Goal: Check status: Check status

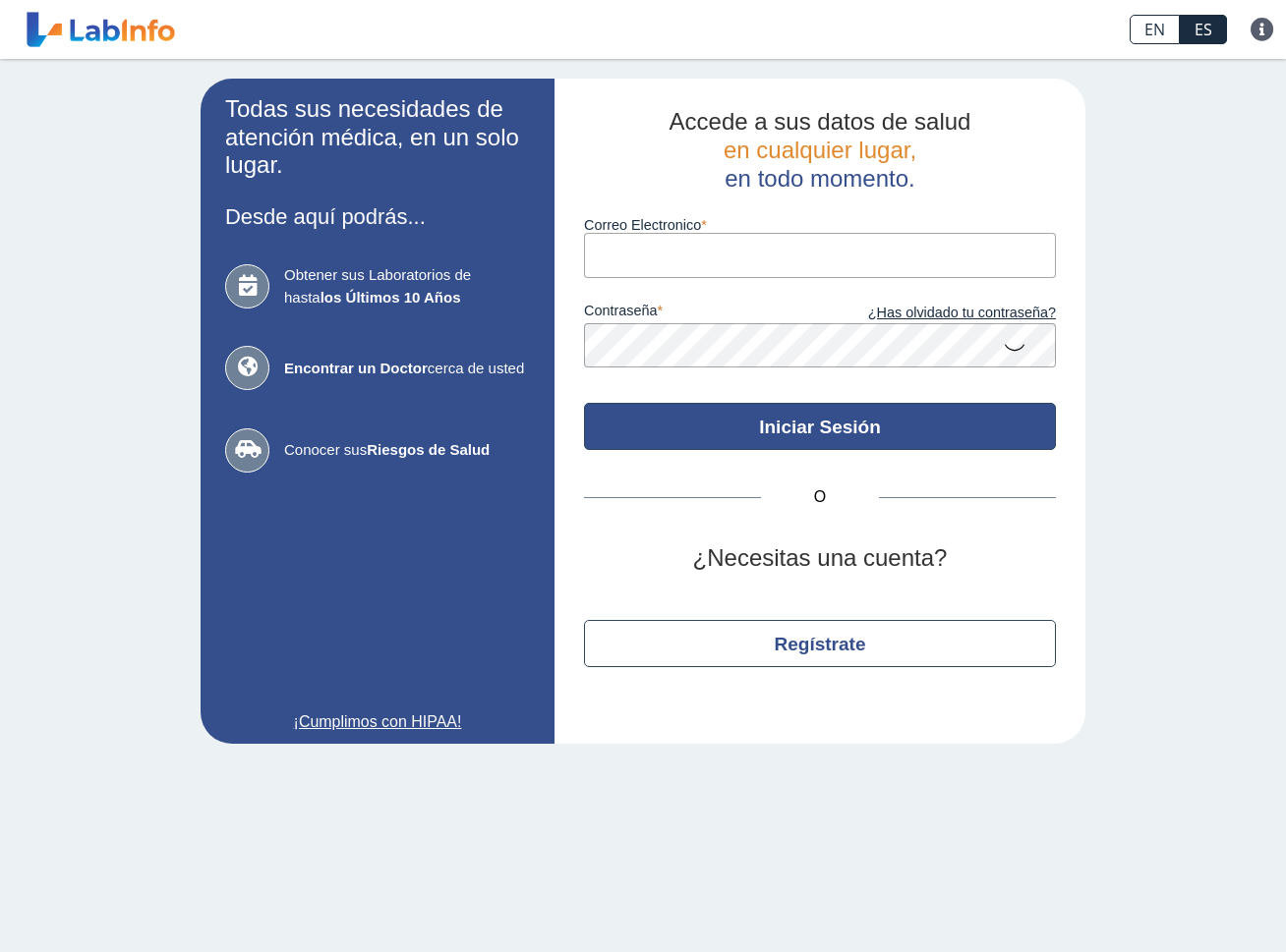
type input "wandyva@yahoo.com"
click at [834, 441] on button "Iniciar Sesión" at bounding box center [819, 427] width 472 height 48
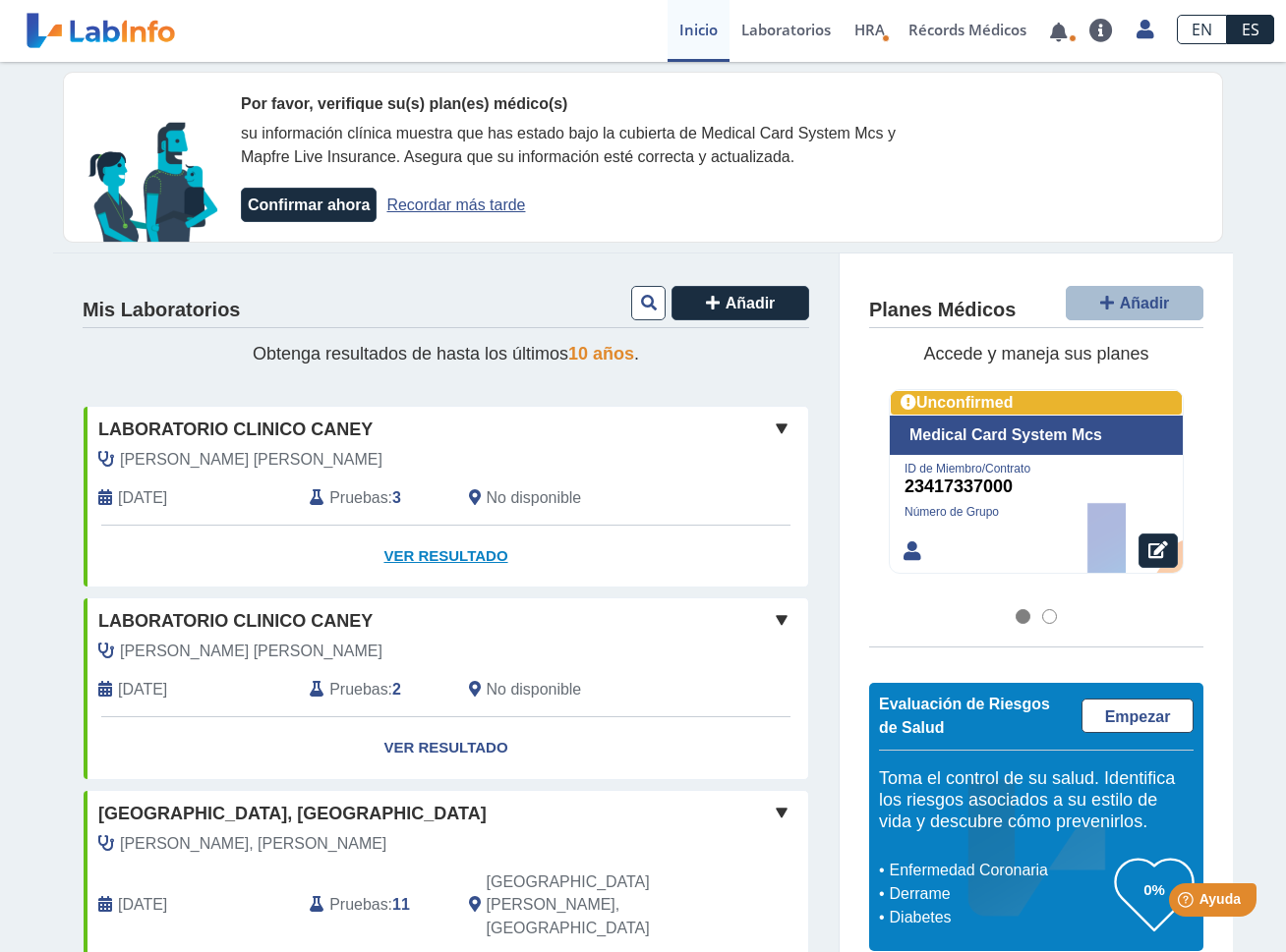
click at [446, 555] on link "Ver Resultado" at bounding box center [445, 557] width 724 height 62
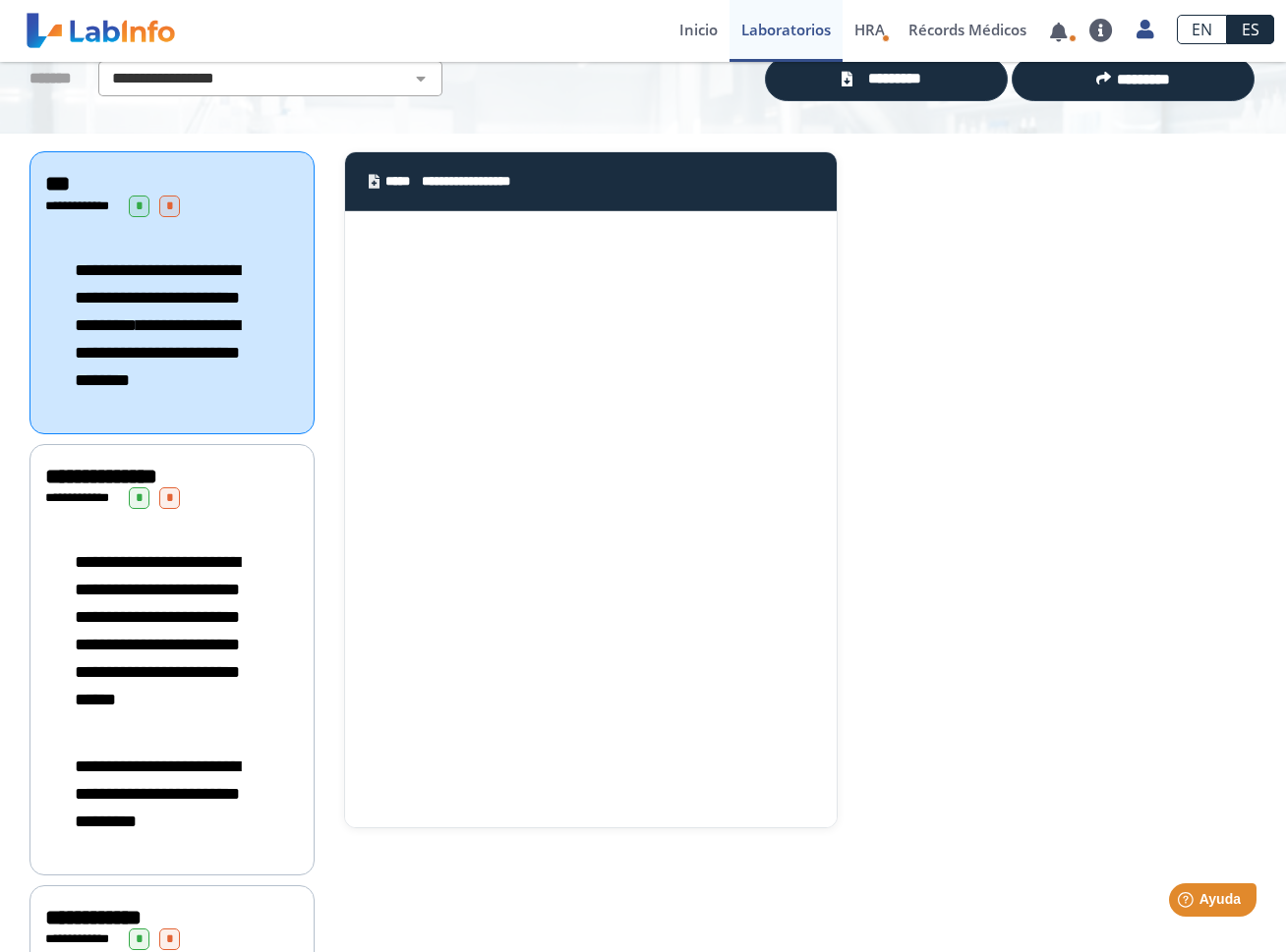
scroll to position [98, 0]
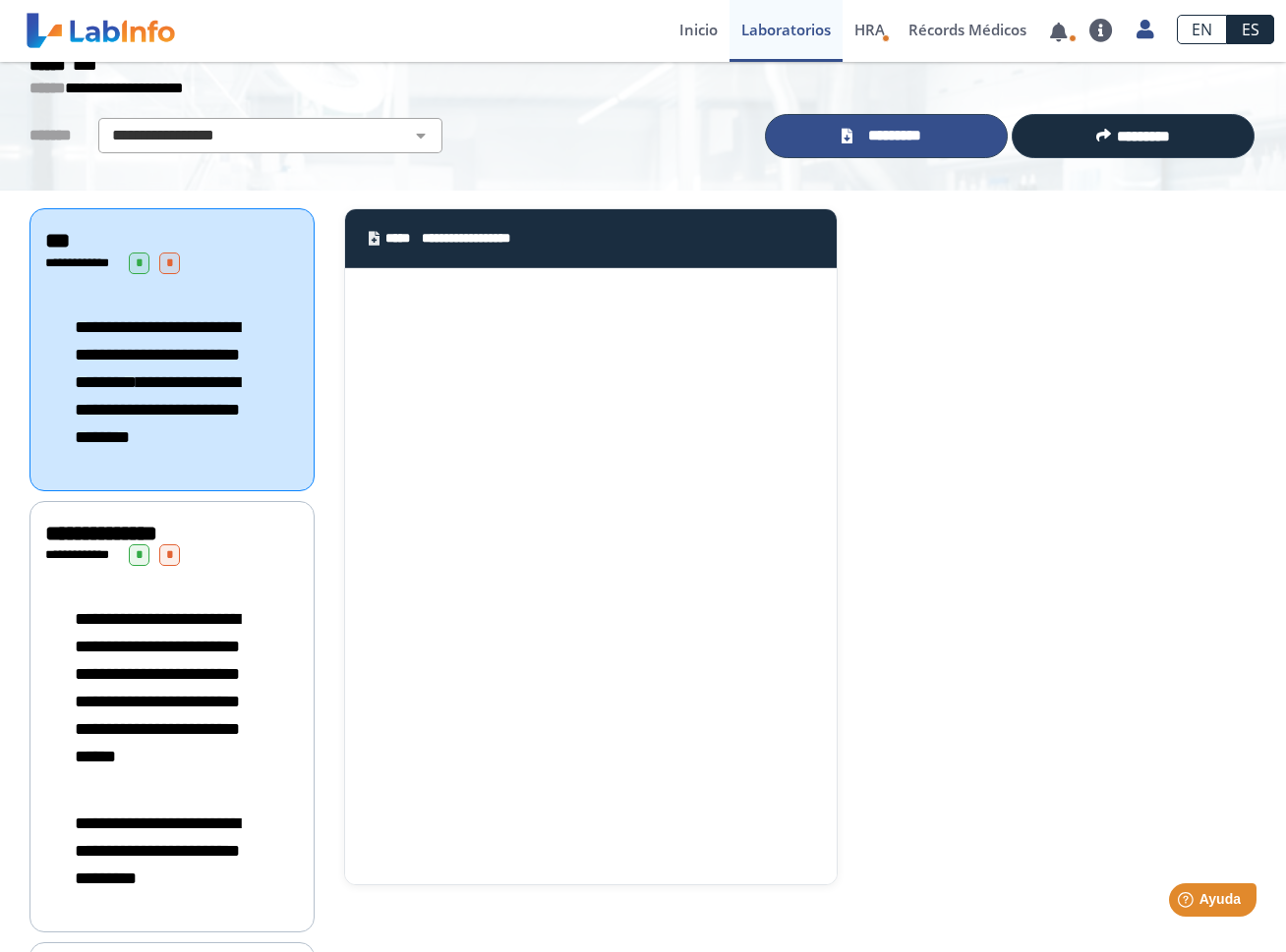
click at [875, 136] on span "*********" at bounding box center [894, 136] width 71 height 23
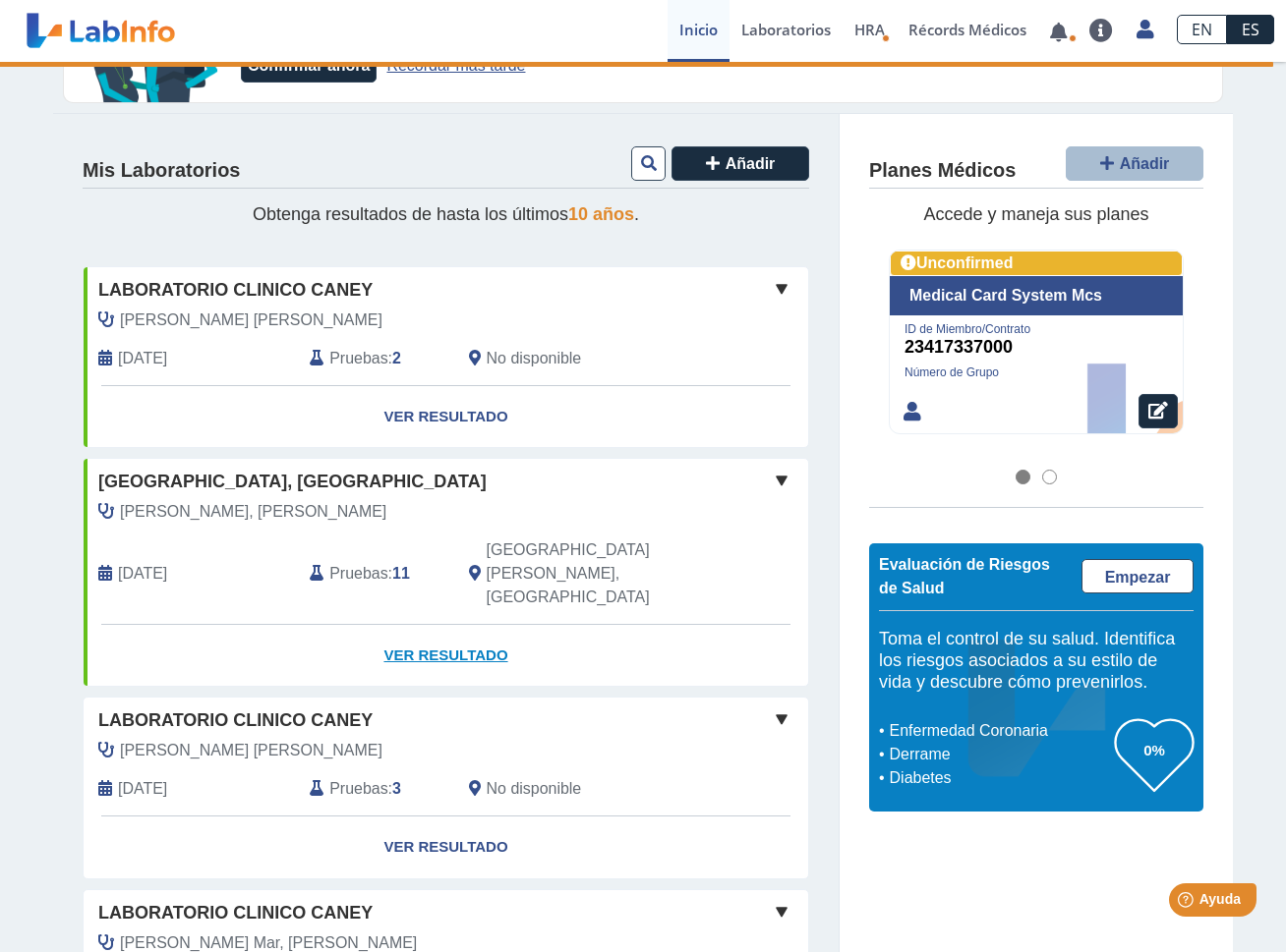
scroll to position [98, 0]
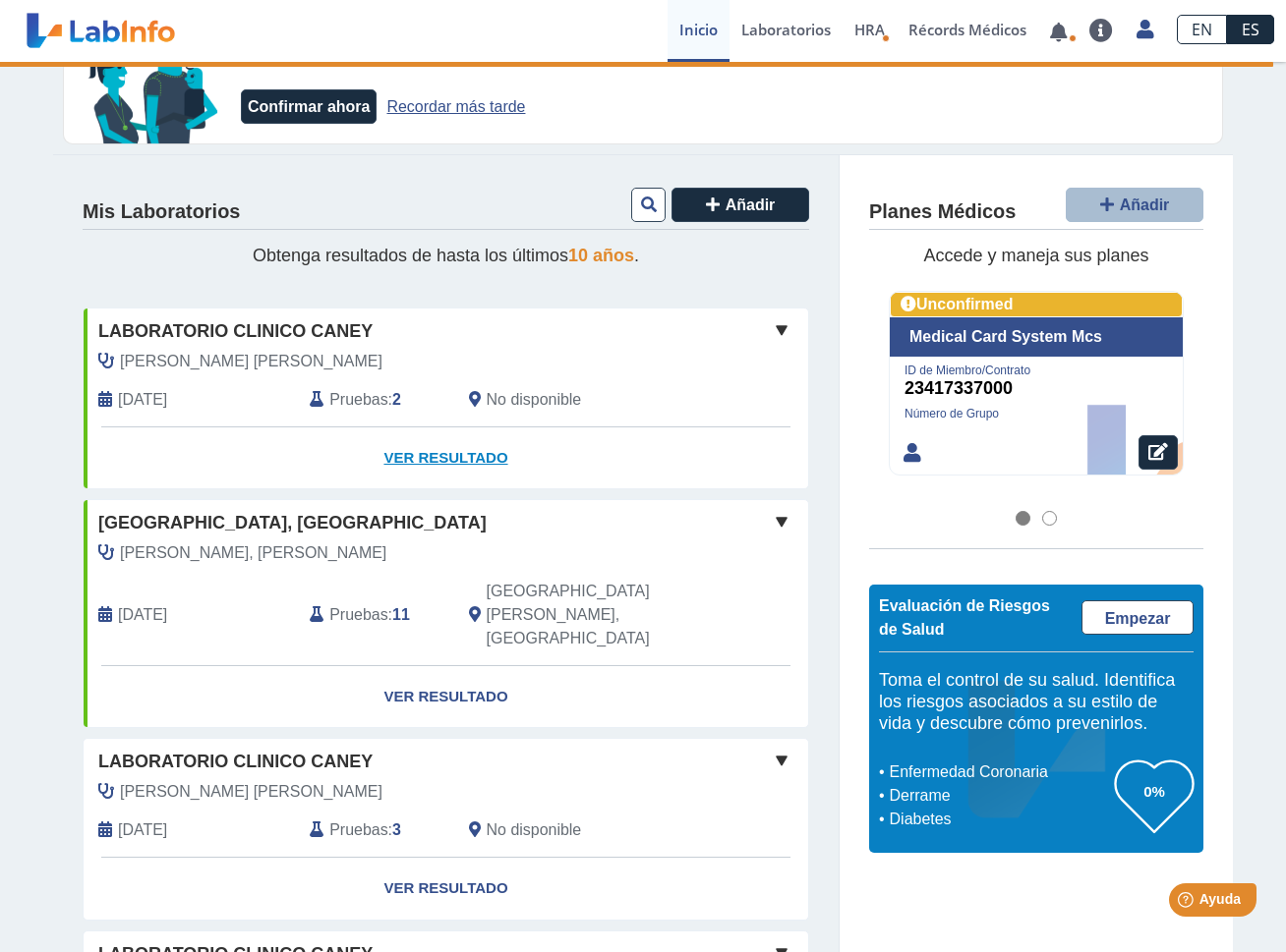
click at [443, 457] on link "Ver Resultado" at bounding box center [445, 459] width 724 height 62
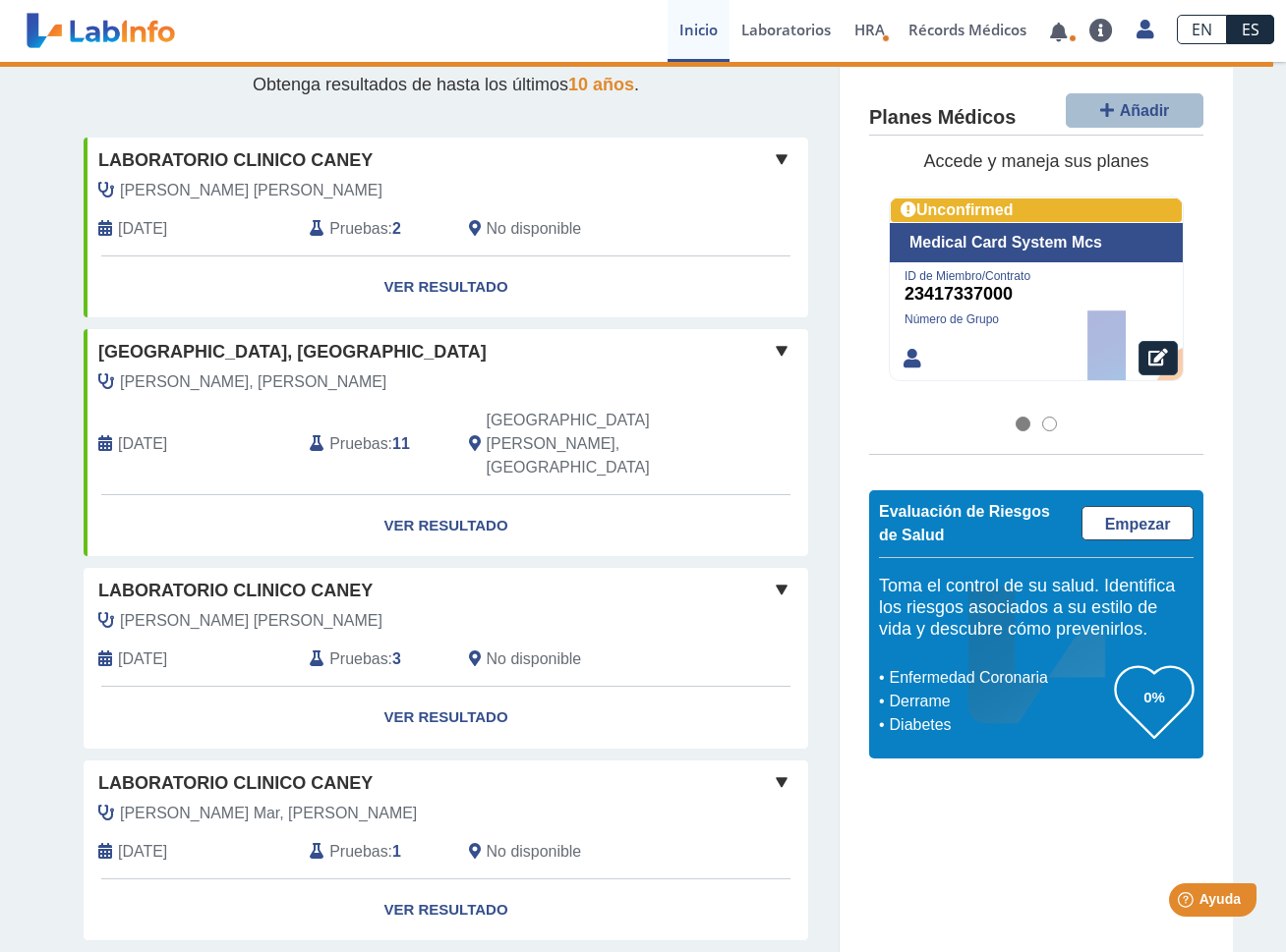
scroll to position [295, 0]
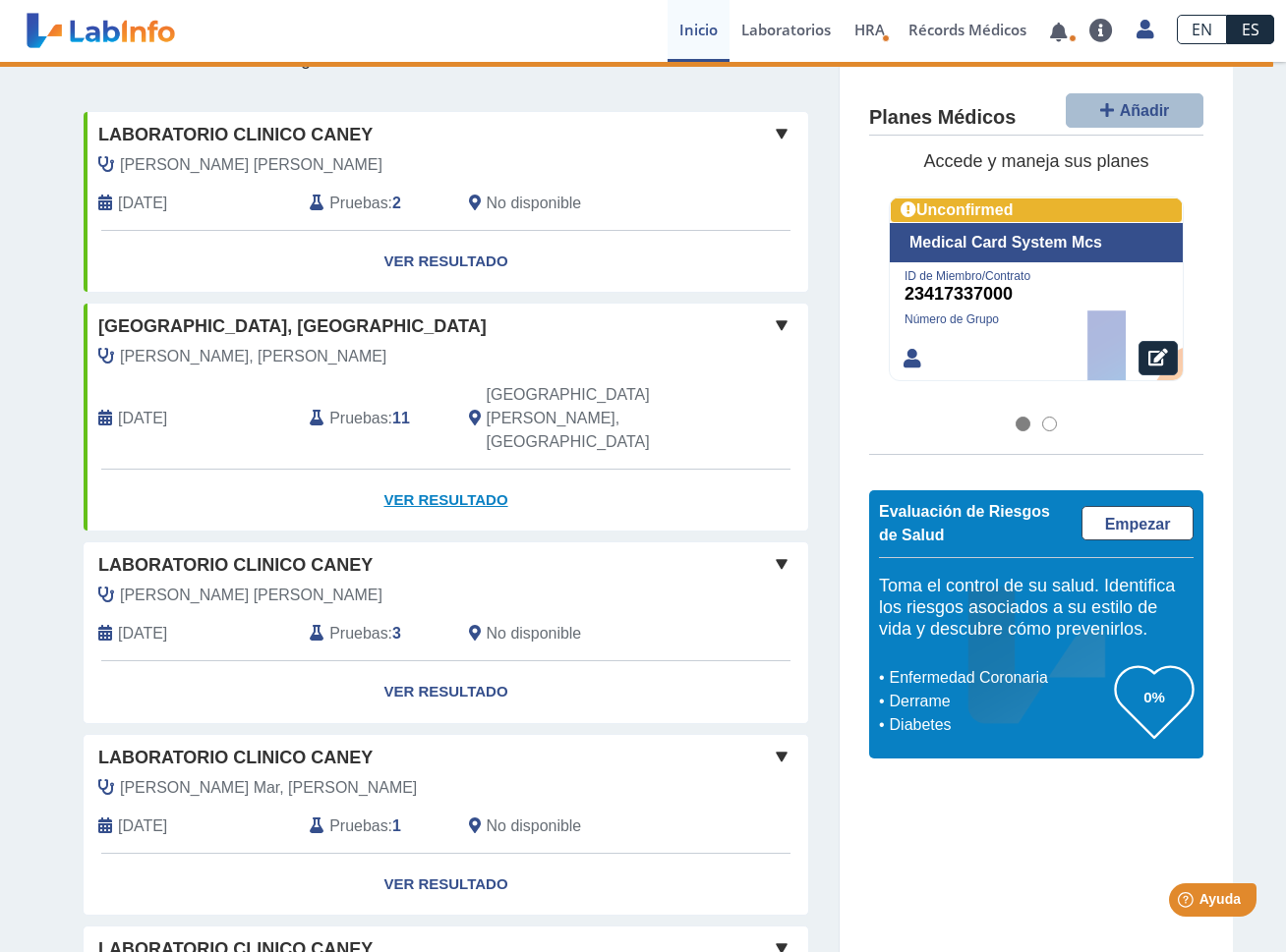
click at [458, 470] on link "Ver Resultado" at bounding box center [445, 500] width 724 height 62
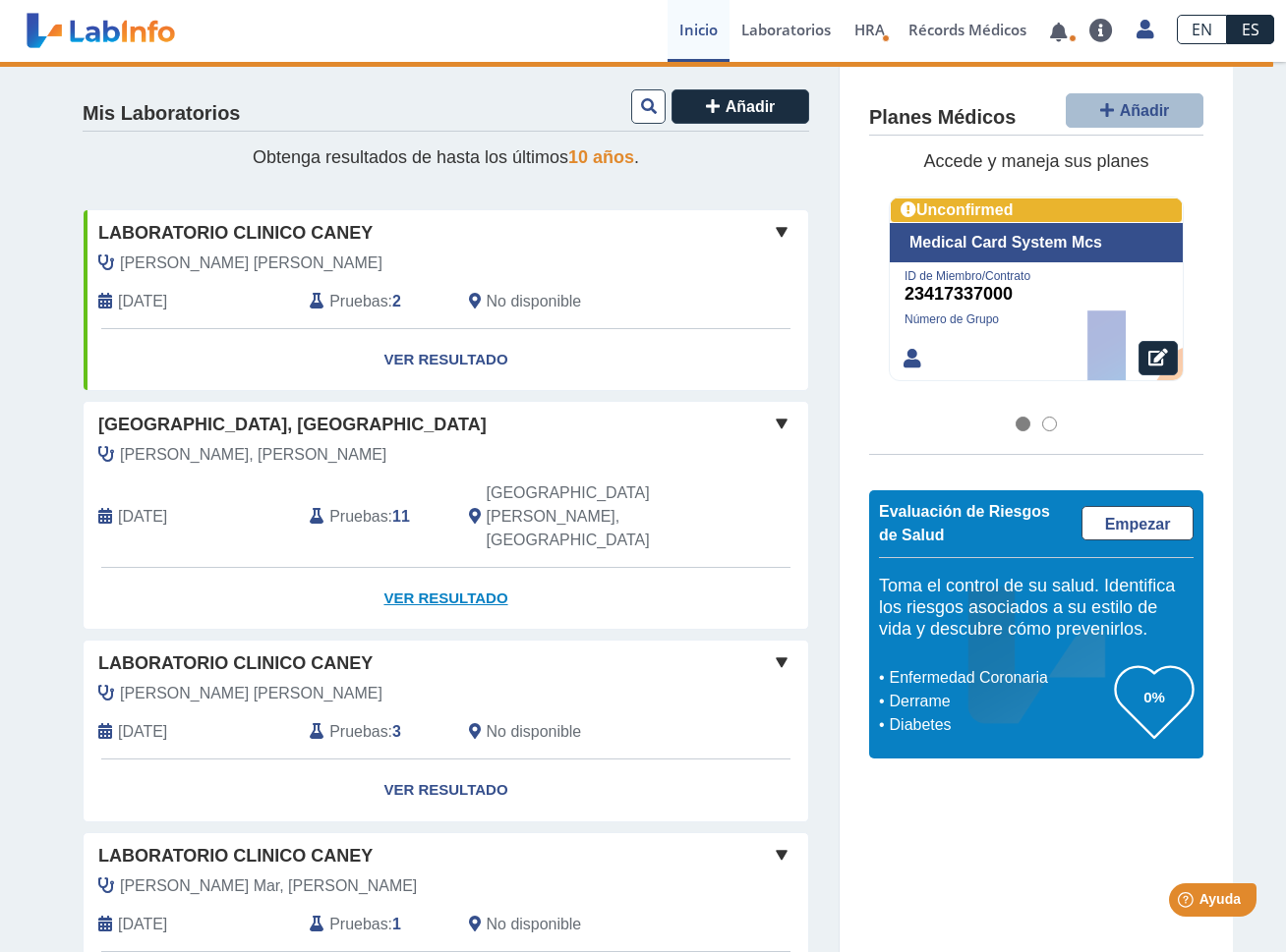
scroll to position [98, 0]
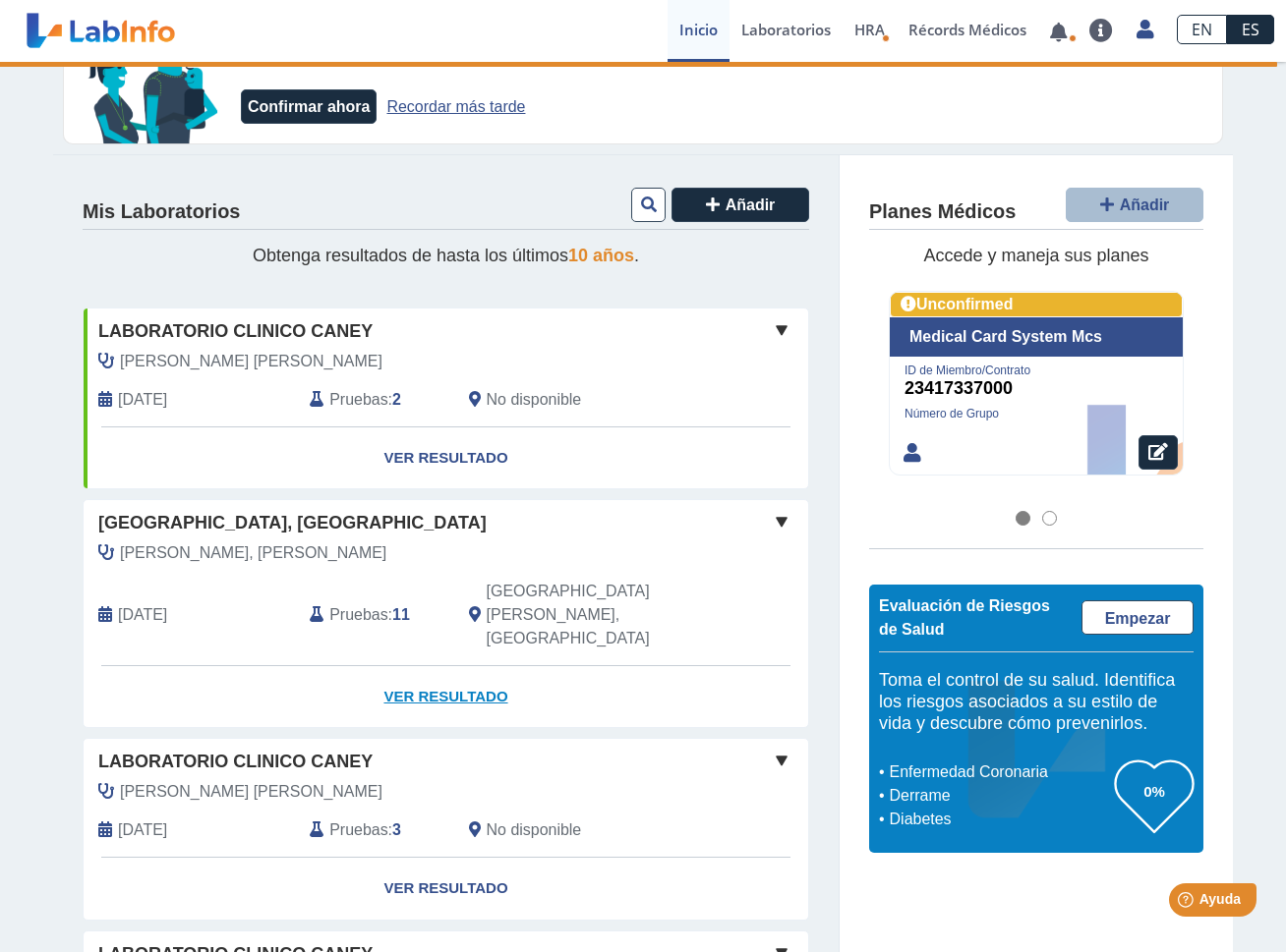
click at [429, 667] on link "Ver Resultado" at bounding box center [445, 697] width 724 height 62
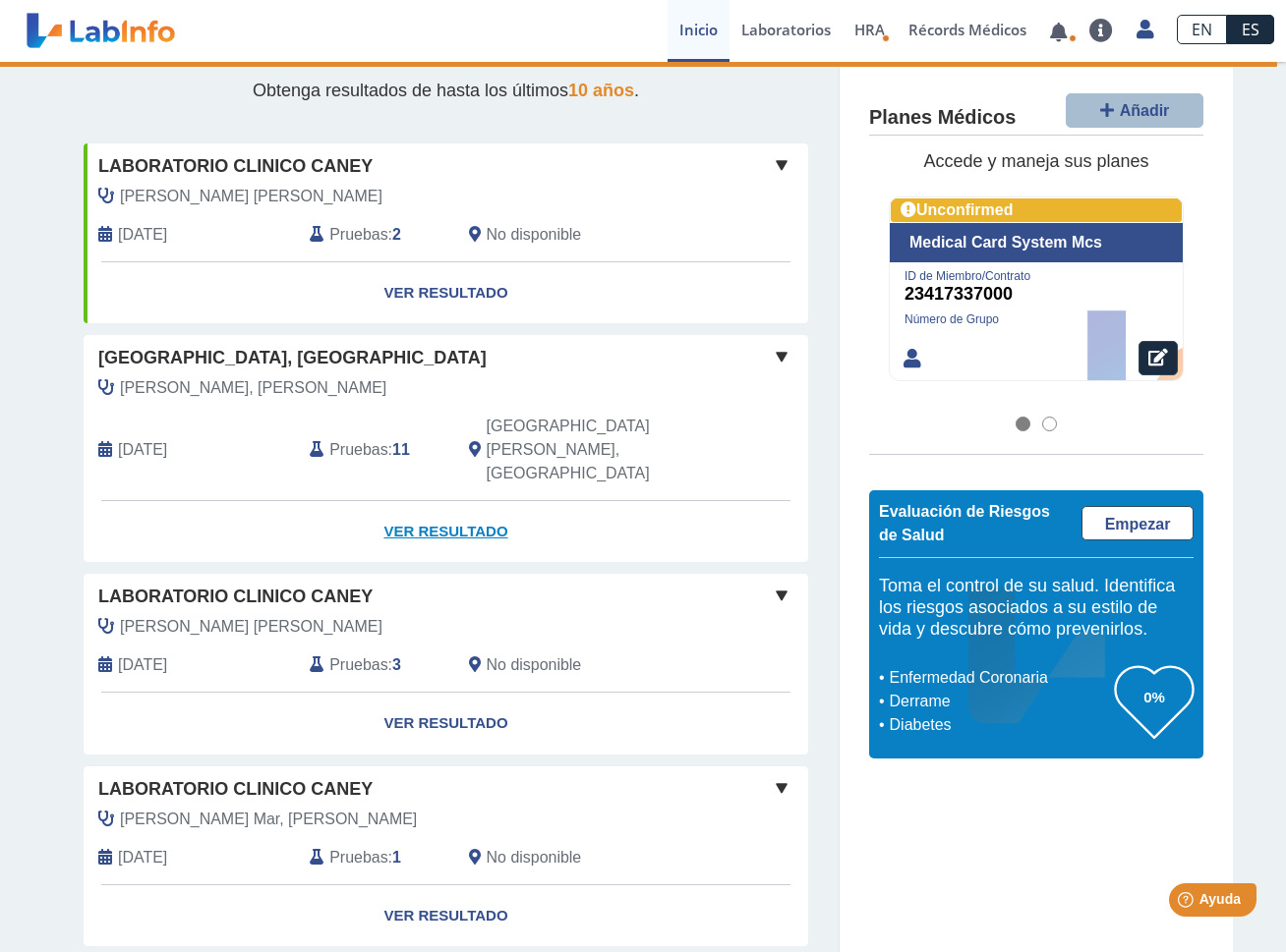
scroll to position [295, 0]
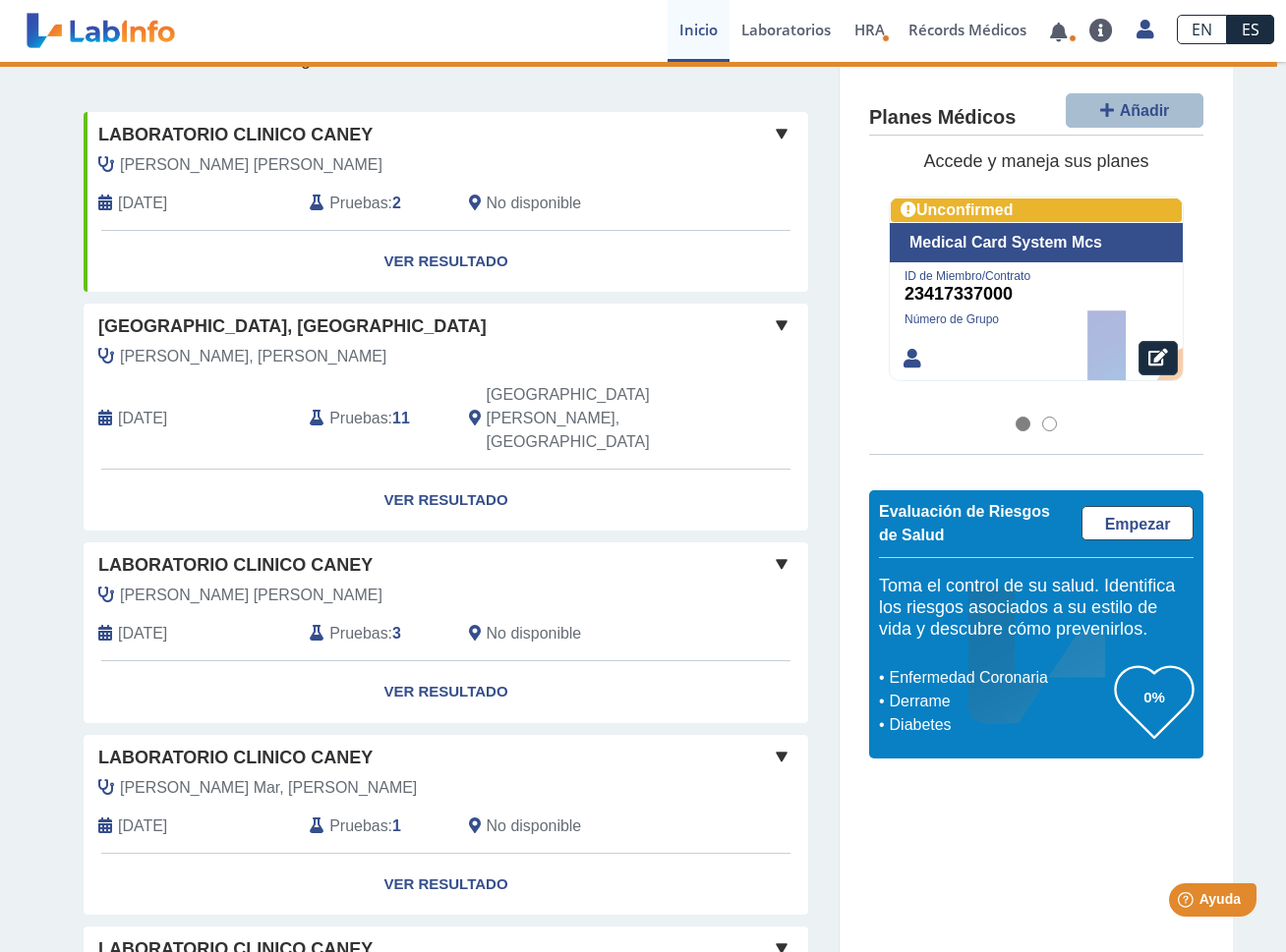
click at [353, 202] on span "Pruebas" at bounding box center [358, 203] width 58 height 24
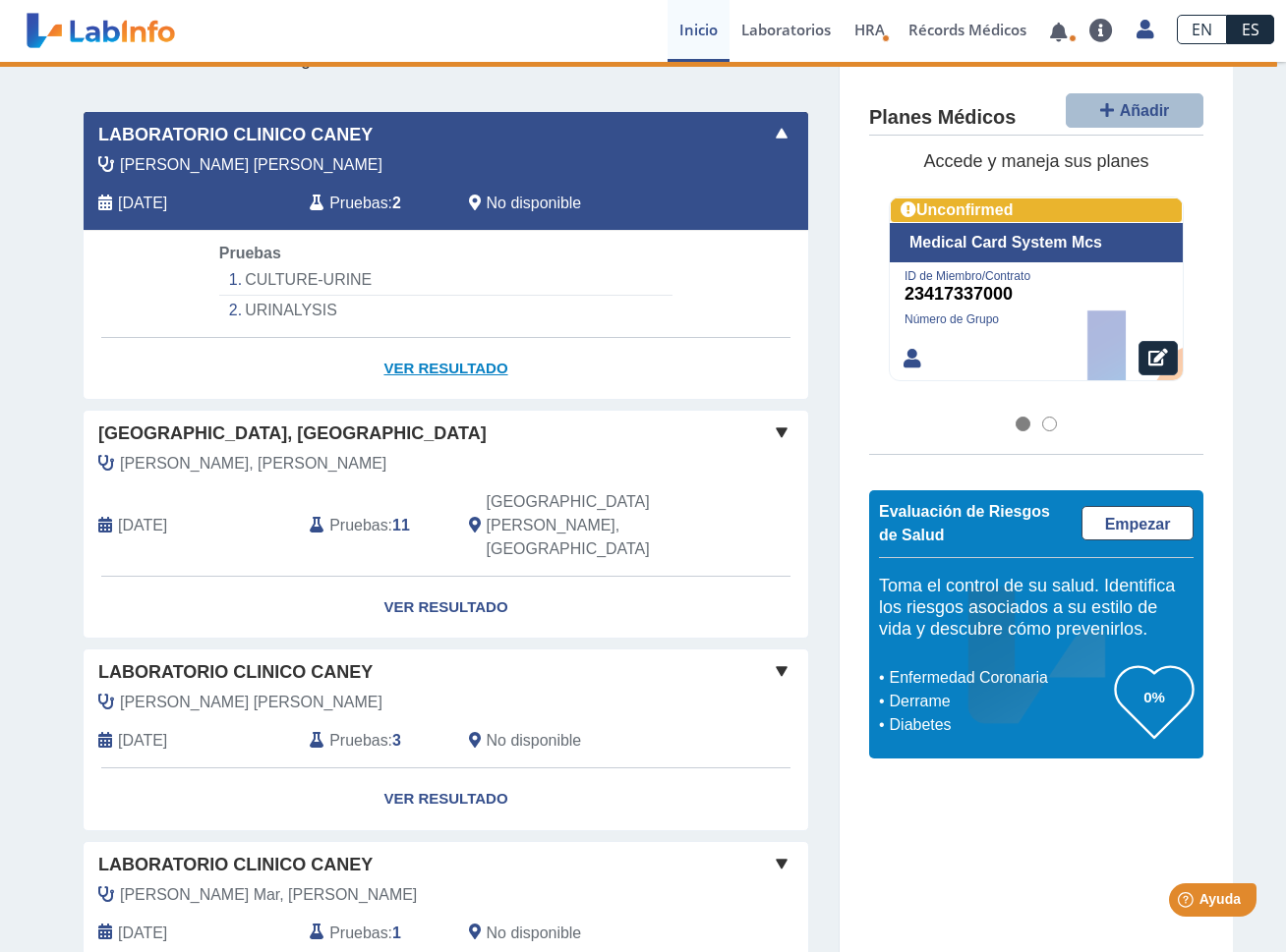
click at [391, 369] on link "Ver Resultado" at bounding box center [445, 369] width 724 height 62
click at [428, 365] on link "Ver Resultado" at bounding box center [445, 369] width 724 height 62
click at [296, 312] on li "URINALYSIS" at bounding box center [445, 311] width 453 height 30
click at [415, 365] on link "Ver Resultado" at bounding box center [445, 369] width 724 height 62
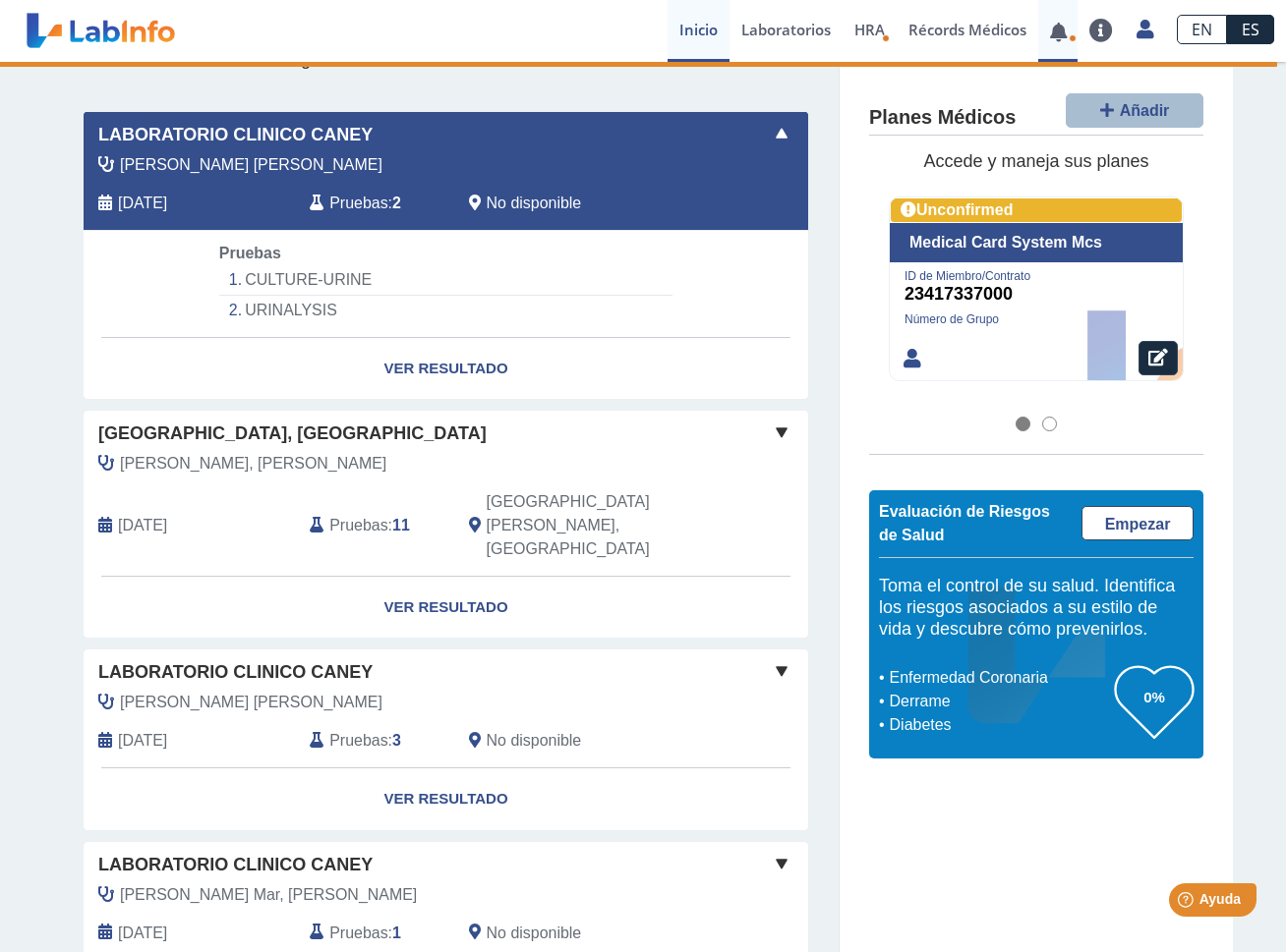
click at [1059, 37] on link at bounding box center [1058, 32] width 41 height 15
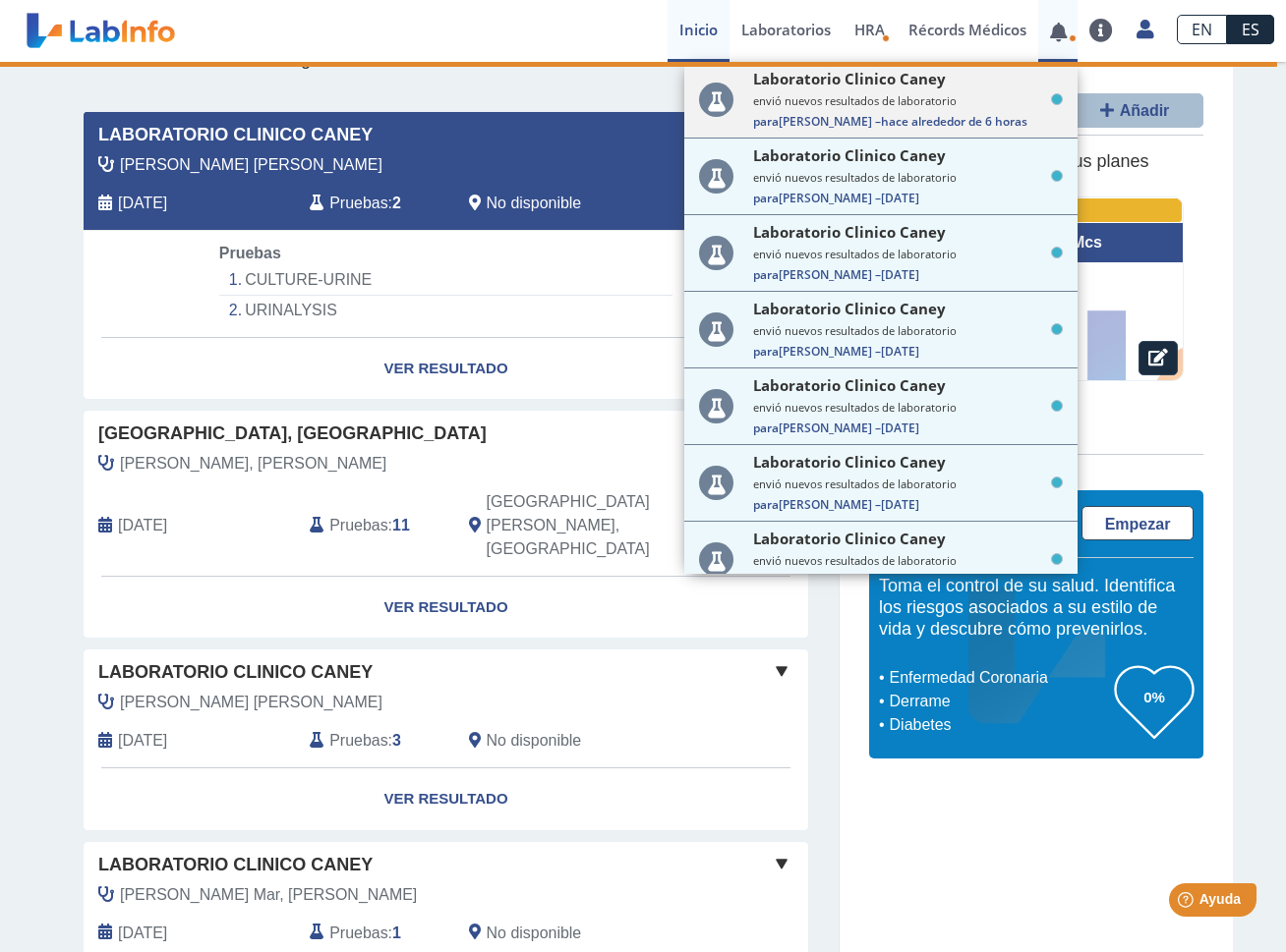
click at [896, 94] on small "envió nuevos resultados de laboratorio" at bounding box center [908, 100] width 310 height 15
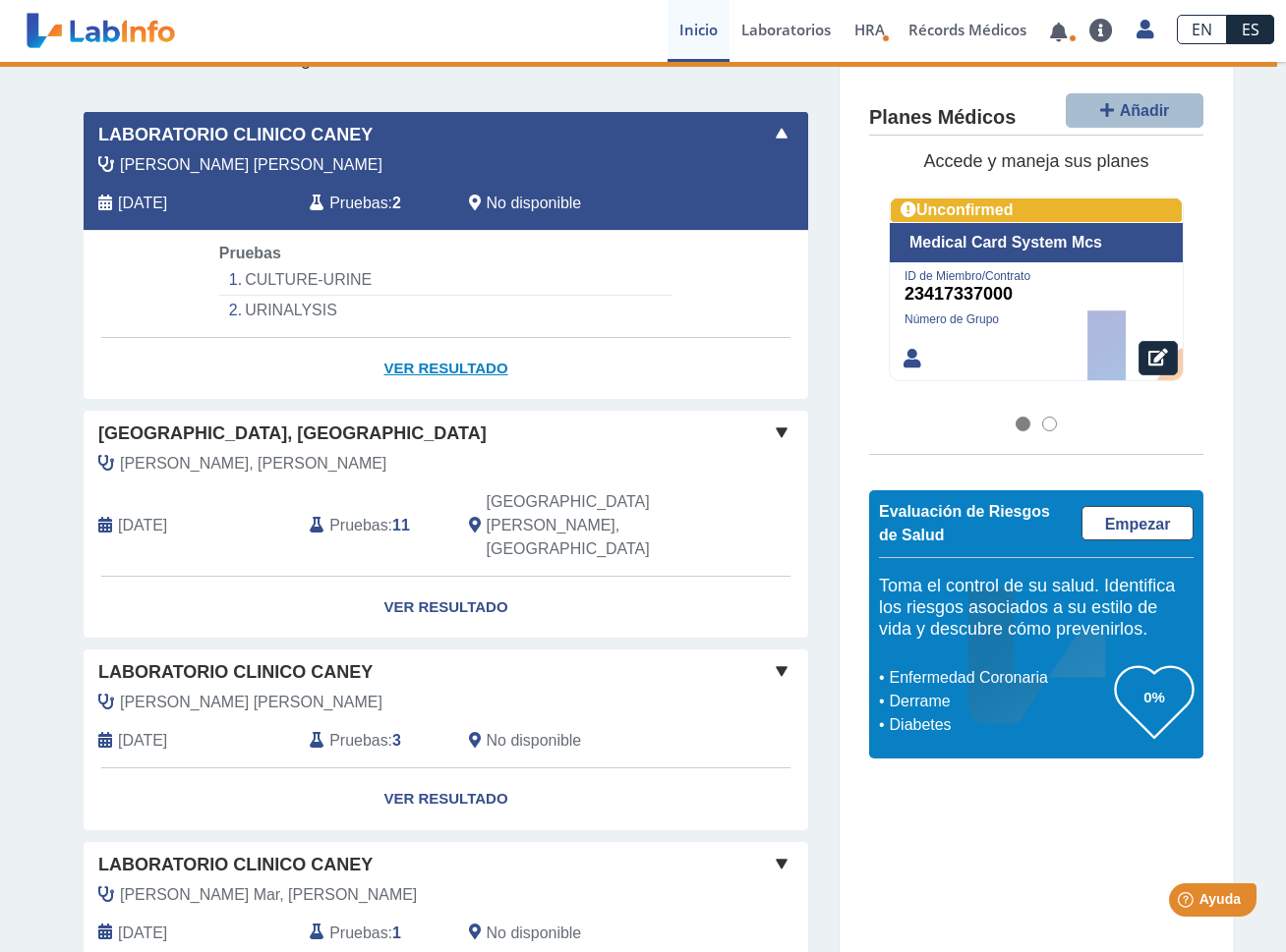
click at [406, 367] on link "Ver Resultado" at bounding box center [445, 369] width 724 height 62
click at [449, 378] on link "Ver Resultado" at bounding box center [445, 369] width 724 height 62
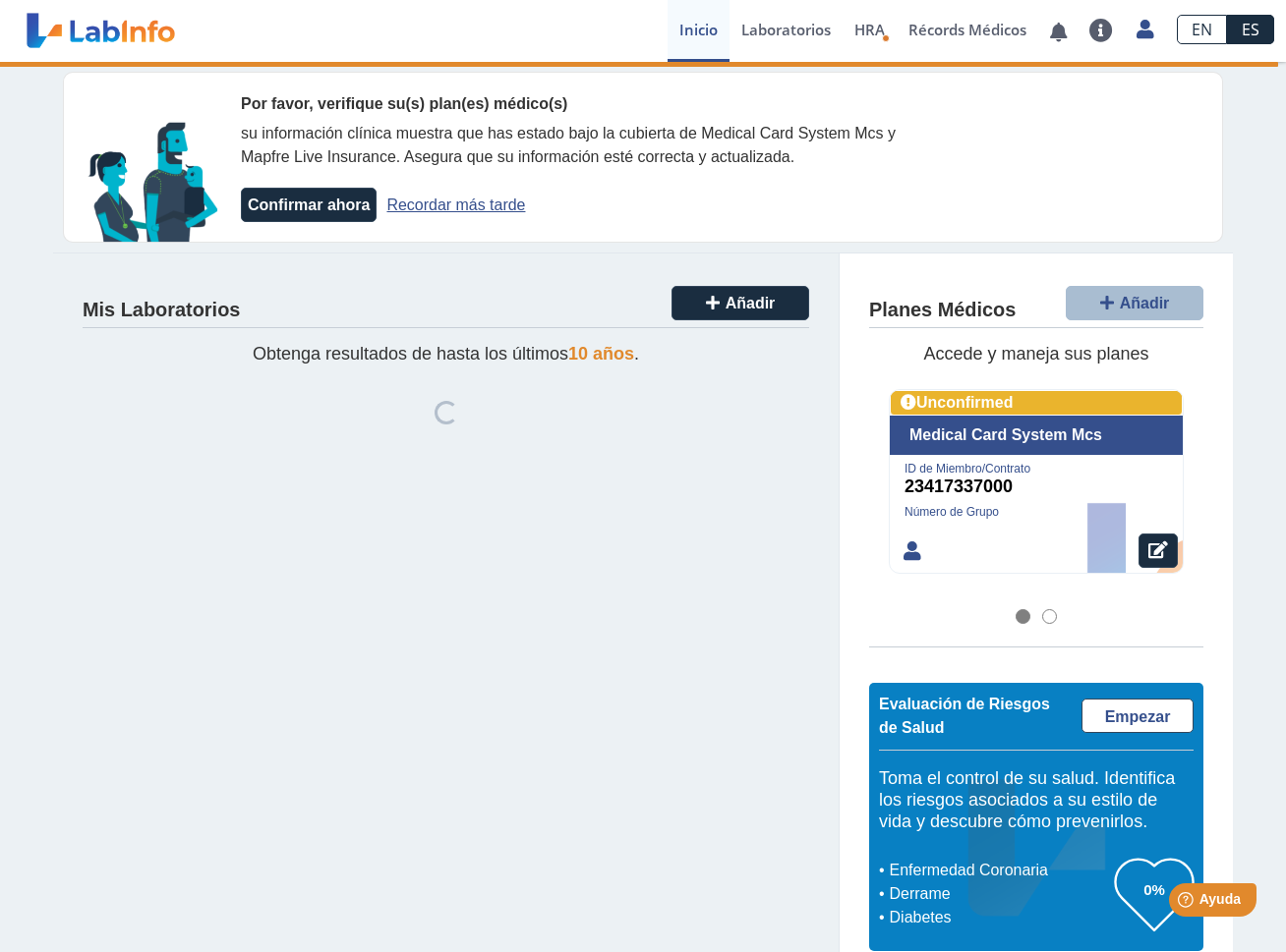
drag, startPoint x: 181, startPoint y: 303, endPoint x: 154, endPoint y: 310, distance: 27.9
click at [180, 303] on h4 "Mis Laboratorios" at bounding box center [161, 311] width 158 height 24
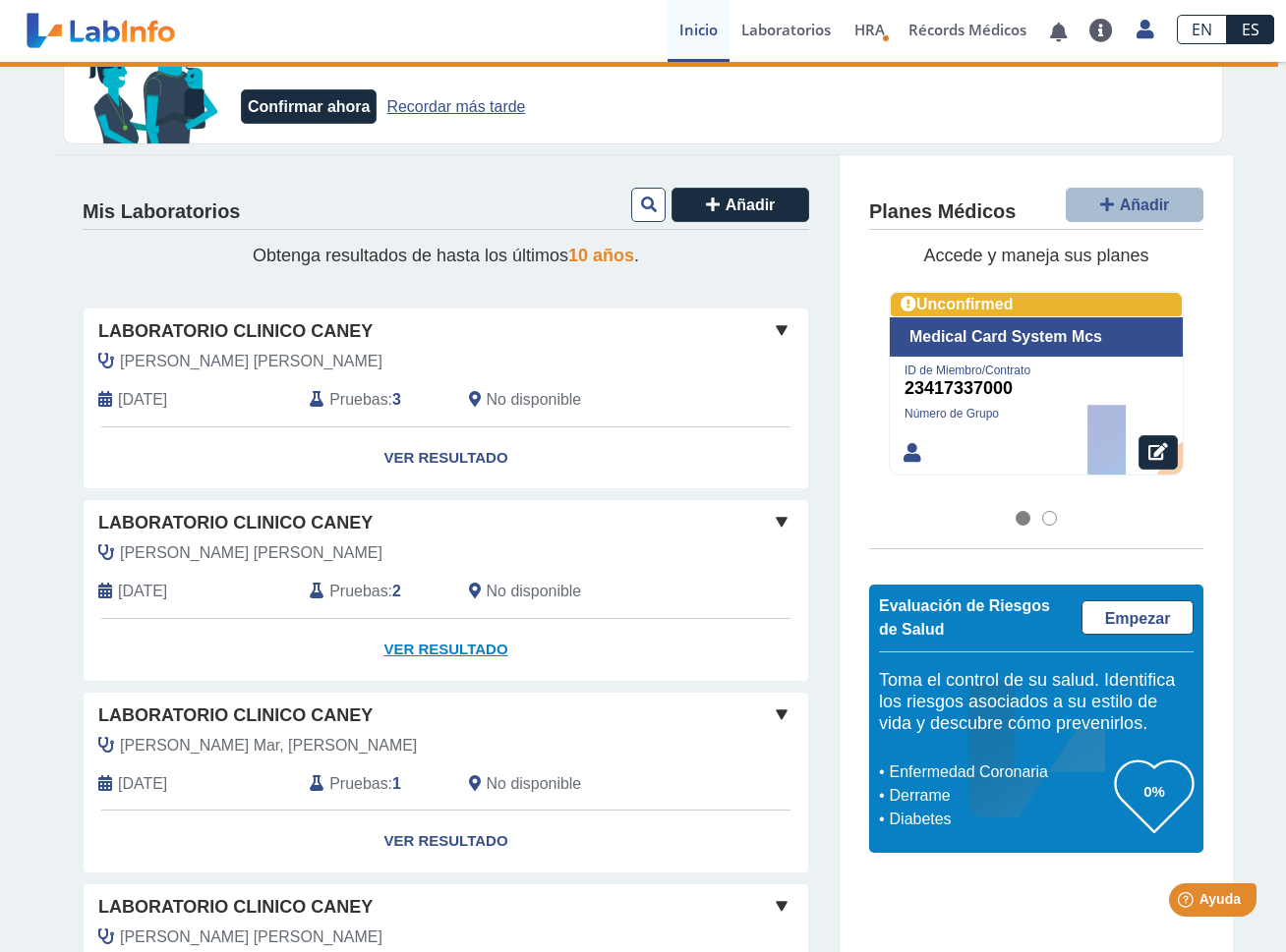
scroll to position [196, 0]
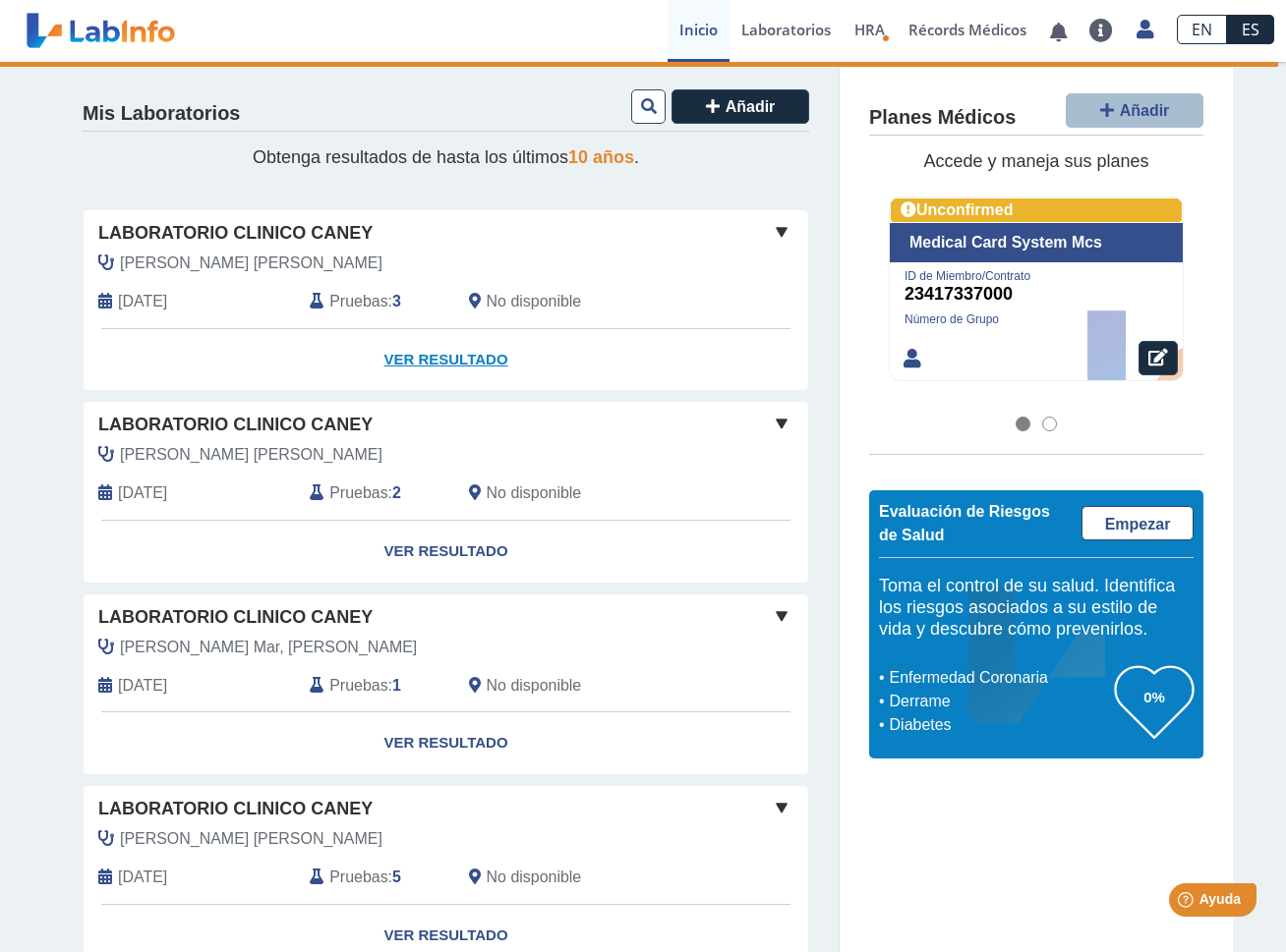
click at [466, 369] on link "Ver Resultado" at bounding box center [445, 360] width 724 height 62
click at [457, 361] on link "Ver Resultado" at bounding box center [445, 360] width 724 height 62
click at [778, 234] on span at bounding box center [782, 232] width 24 height 24
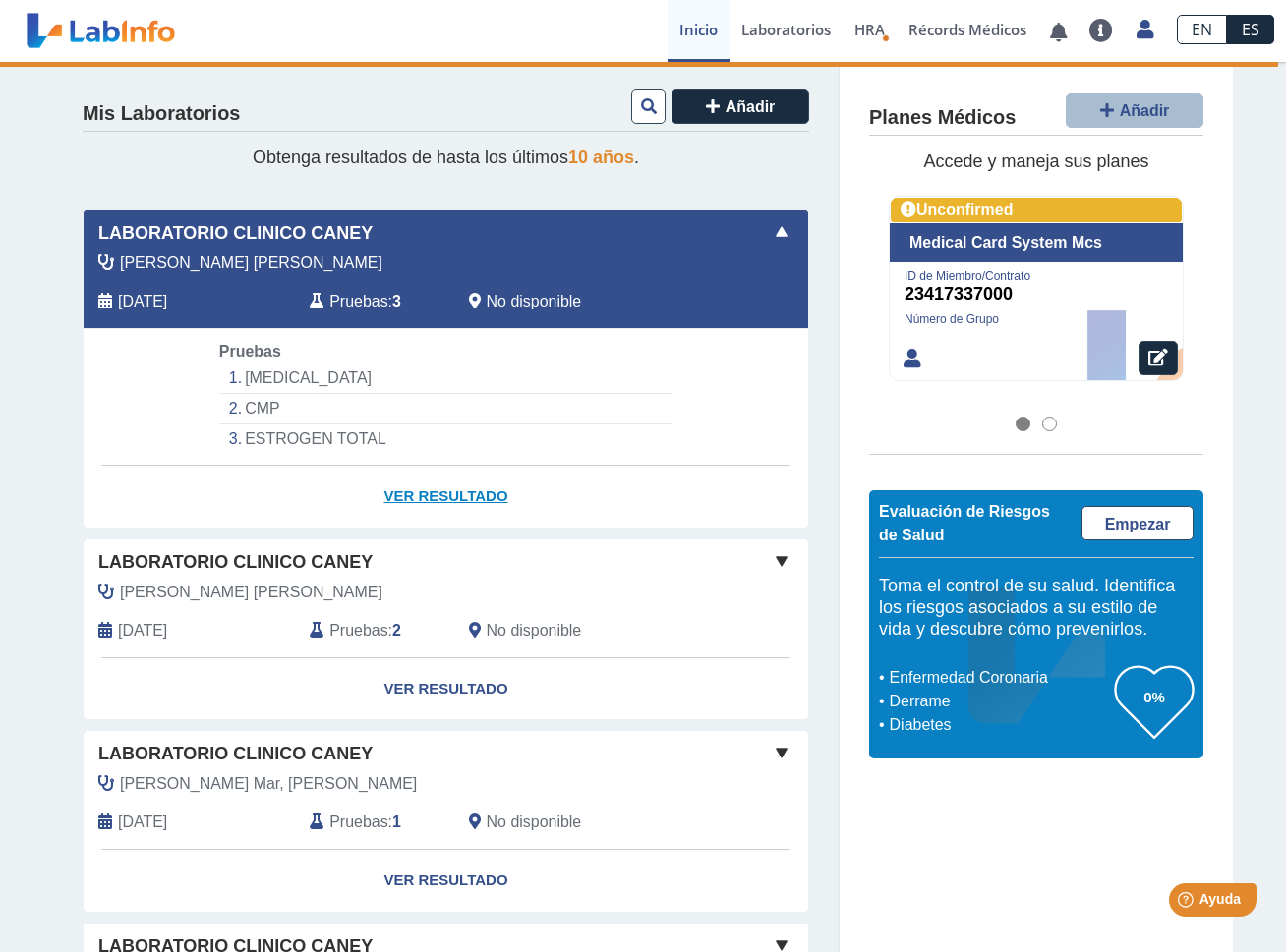
click at [399, 498] on link "Ver Resultado" at bounding box center [445, 496] width 724 height 62
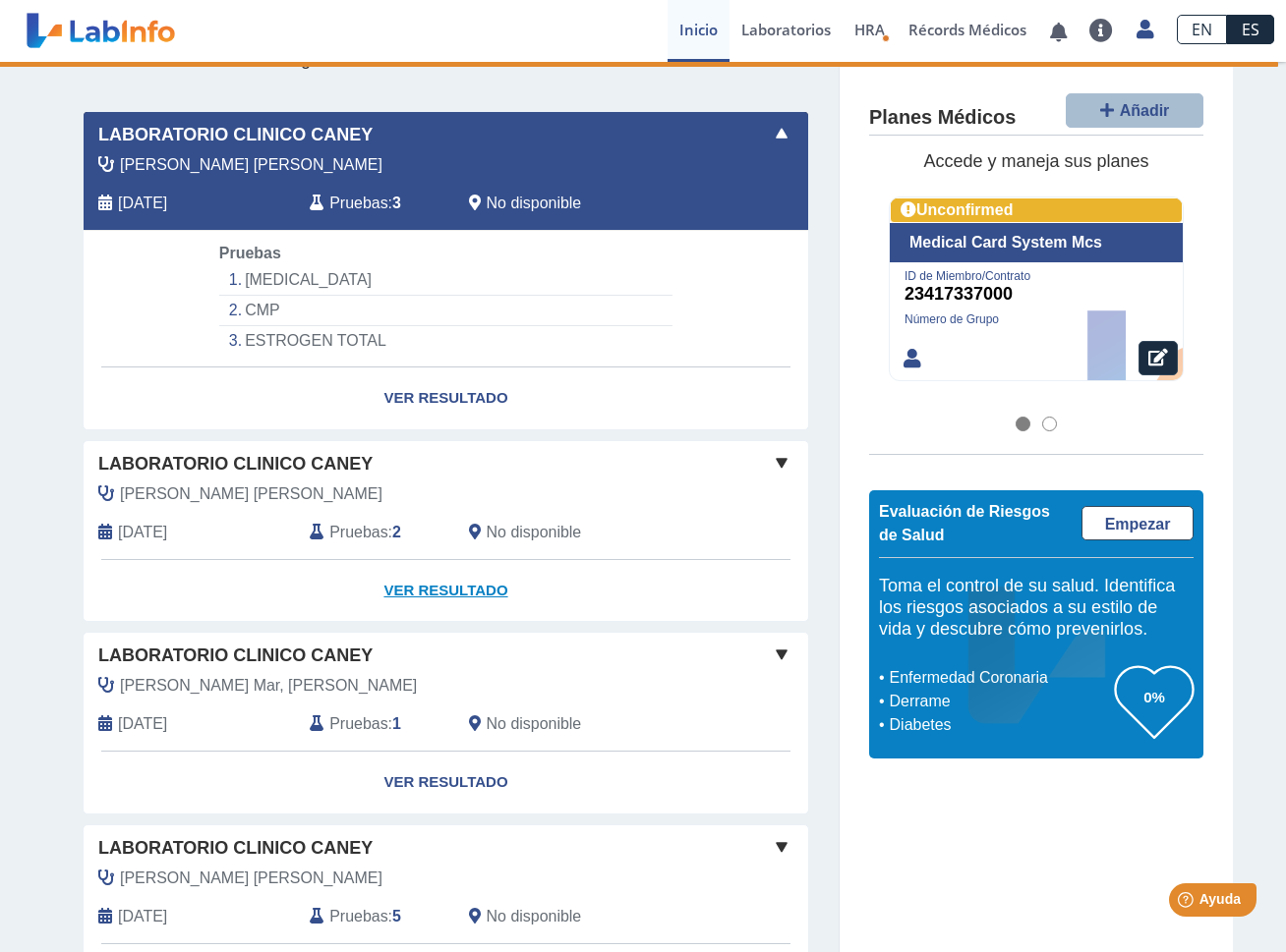
scroll to position [98, 0]
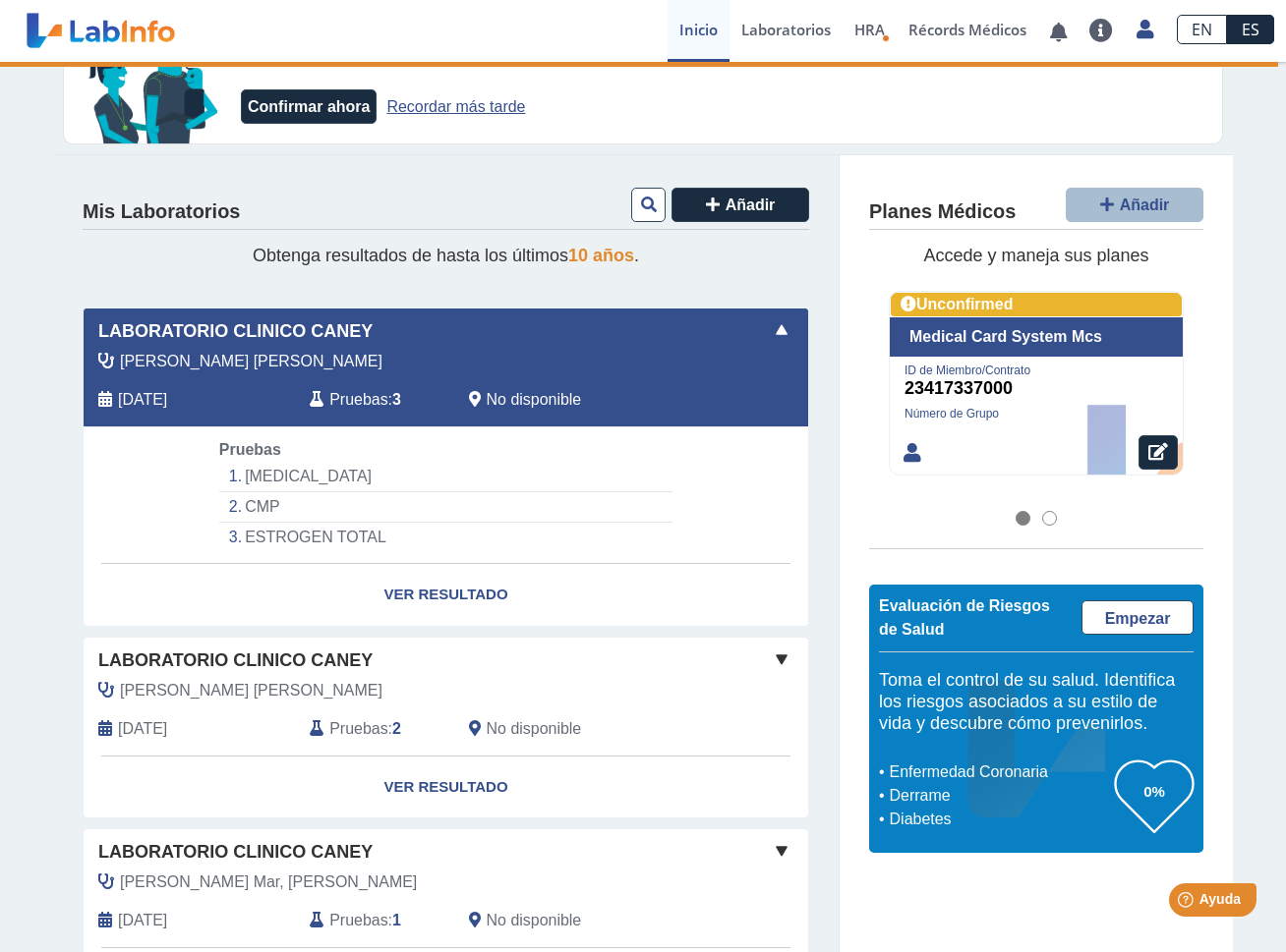
click at [267, 502] on li "CMP" at bounding box center [445, 507] width 453 height 31
click at [252, 547] on li "ESTROGEN TOTAL" at bounding box center [445, 538] width 453 height 30
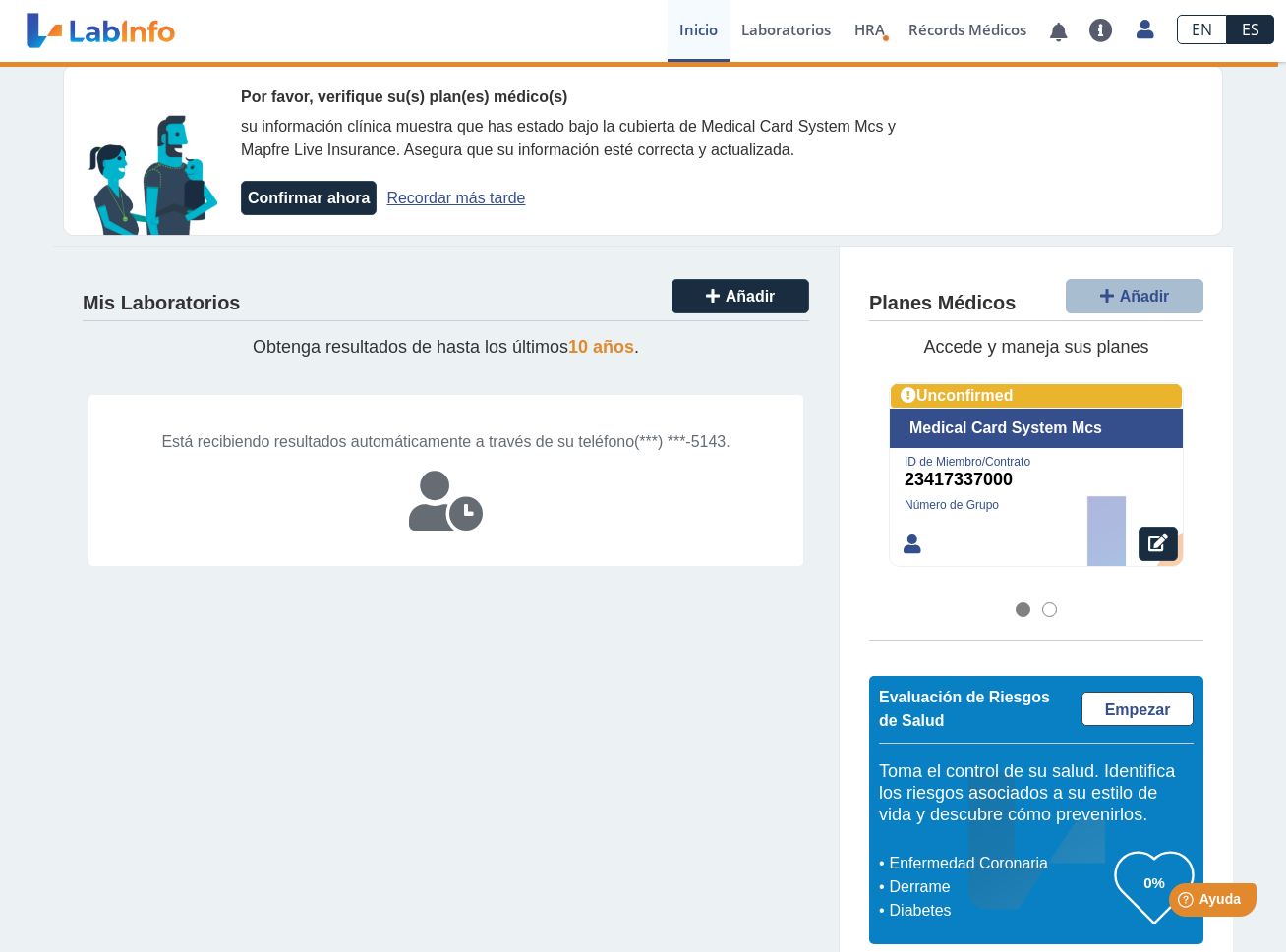
scroll to position [0, 0]
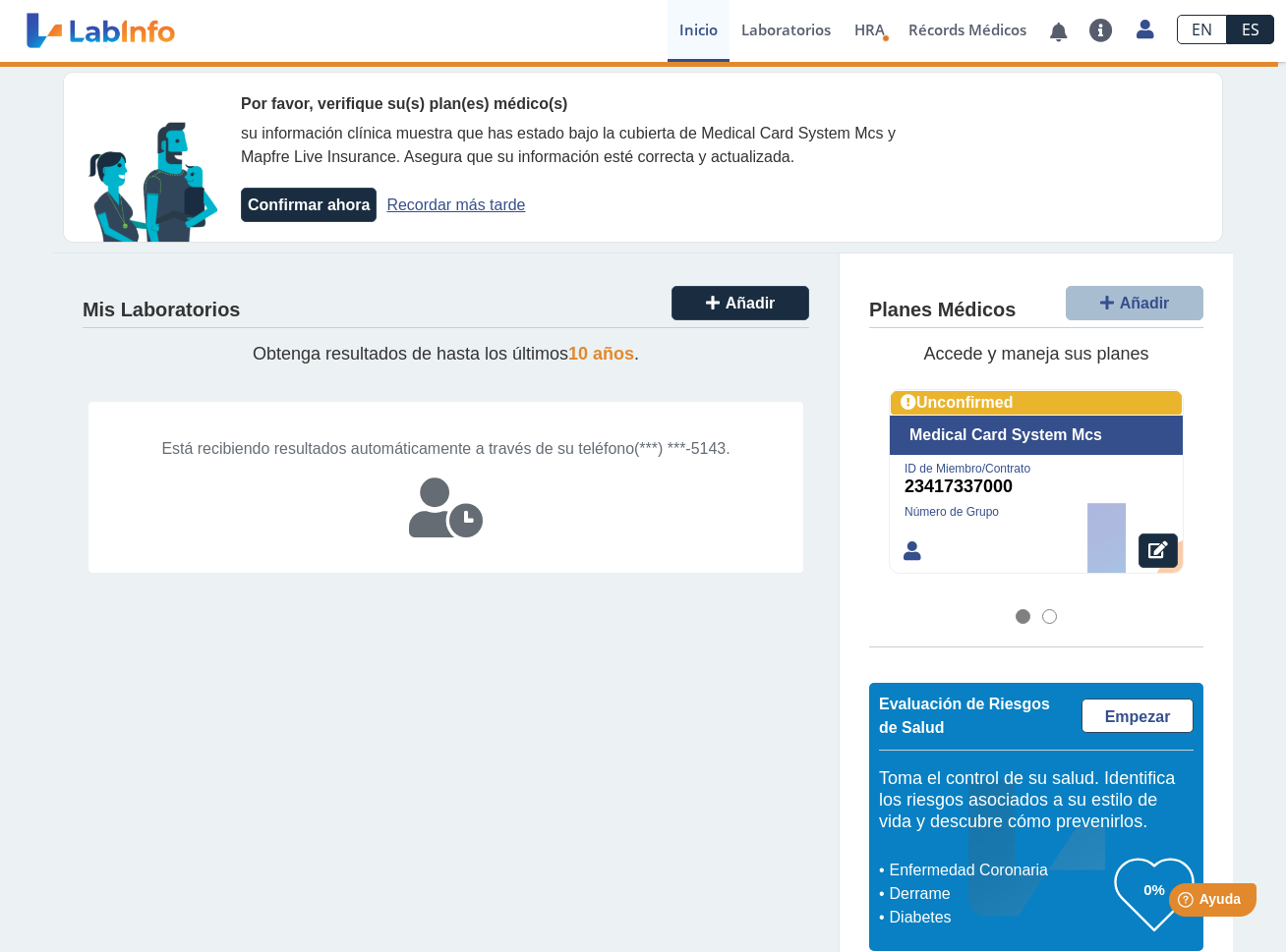
drag, startPoint x: 430, startPoint y: 520, endPoint x: 436, endPoint y: 510, distance: 11.7
click at [430, 519] on icon at bounding box center [446, 508] width 73 height 59
